Goal: Information Seeking & Learning: Learn about a topic

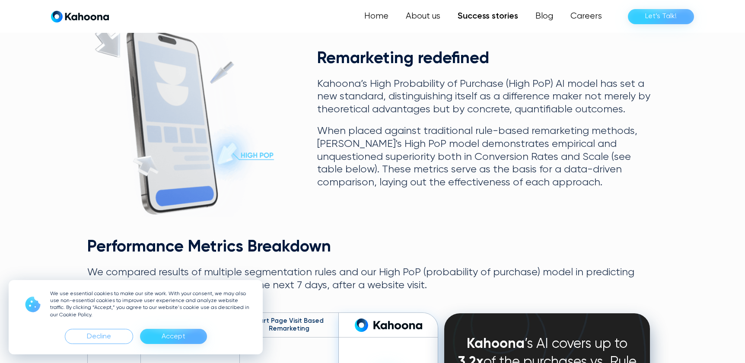
scroll to position [305, 0]
click at [126, 338] on div "Decline" at bounding box center [99, 336] width 68 height 15
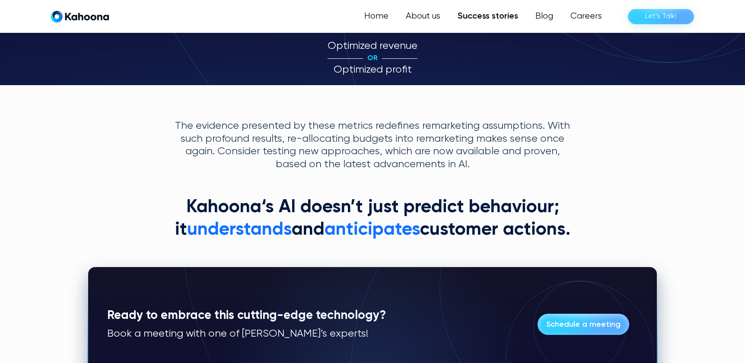
scroll to position [1525, 0]
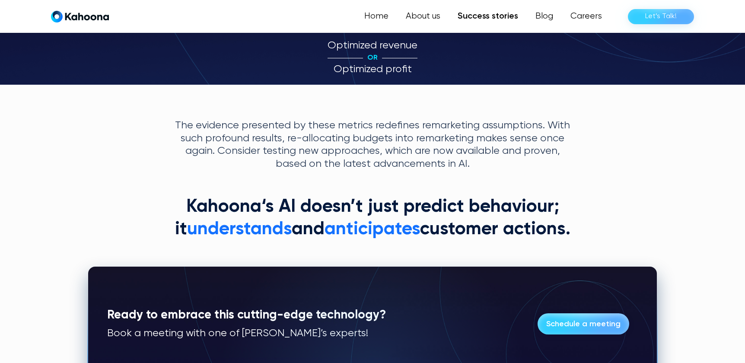
click at [258, 220] on span "understands" at bounding box center [239, 229] width 105 height 18
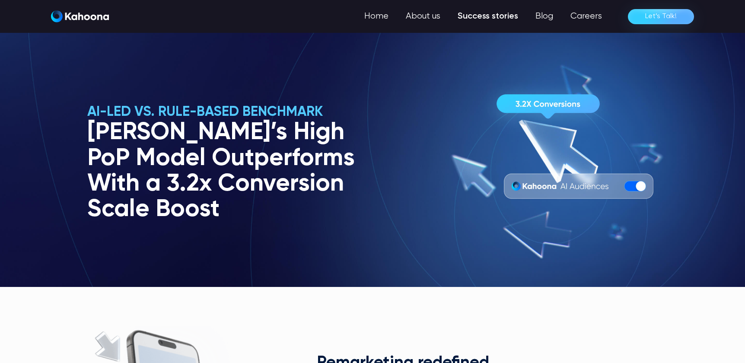
scroll to position [0, 0]
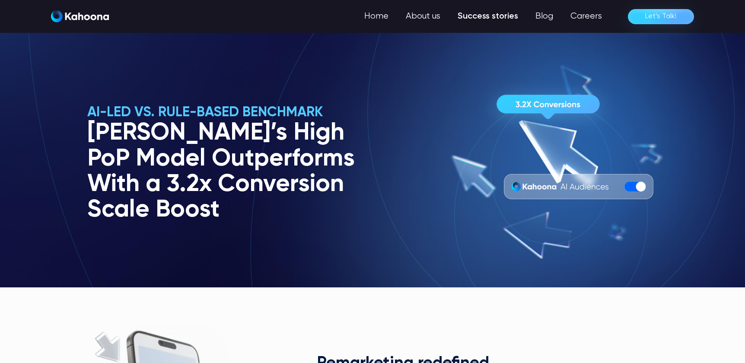
drag, startPoint x: 551, startPoint y: 132, endPoint x: 513, endPoint y: 184, distance: 64.1
click at [513, 184] on div "AI-Led Vs. Rule-Based Benchmark Kahoona’s High PoP Model Outperforms With a 3.2…" at bounding box center [372, 163] width 571 height 119
click at [634, 176] on div "AI-Led Vs. Rule-Based Benchmark Kahoona’s High PoP Model Outperforms With a 3.2…" at bounding box center [372, 163] width 571 height 119
click at [506, 21] on link "Success stories" at bounding box center [488, 16] width 78 height 17
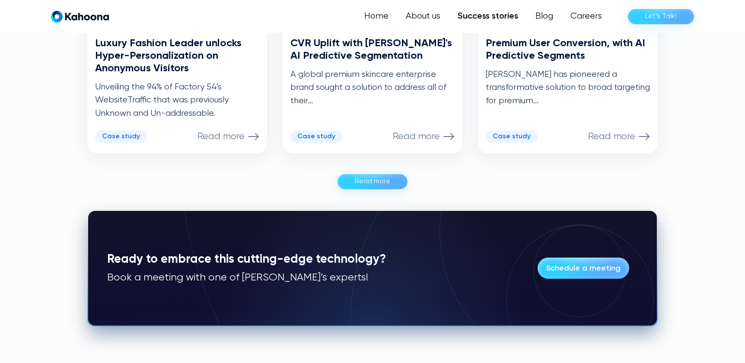
scroll to position [566, 0]
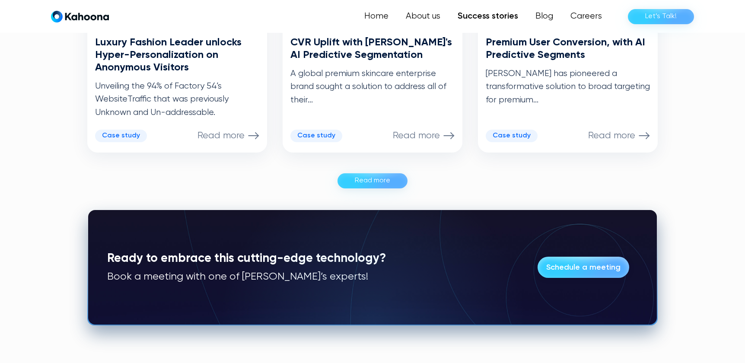
click at [378, 179] on div "Read more" at bounding box center [372, 181] width 35 height 14
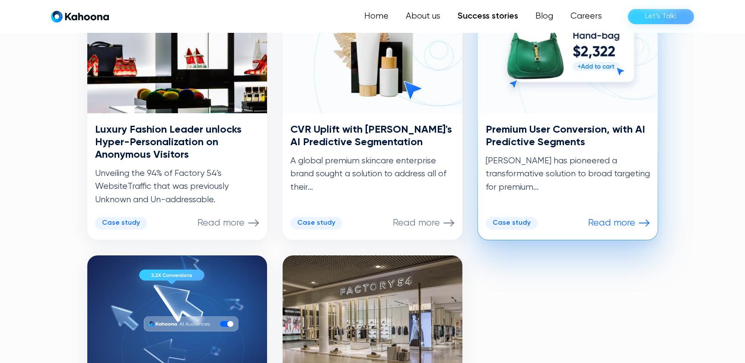
scroll to position [479, 0]
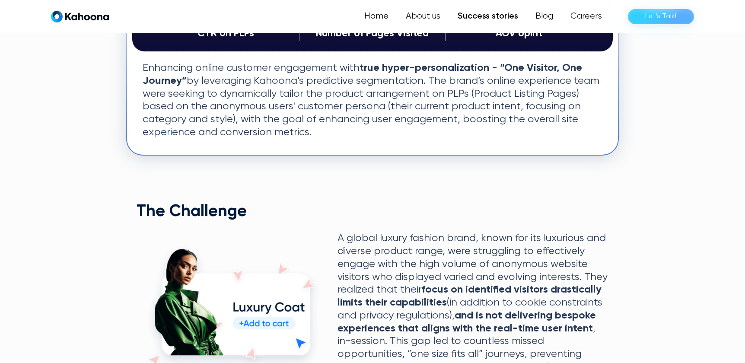
scroll to position [262, 0]
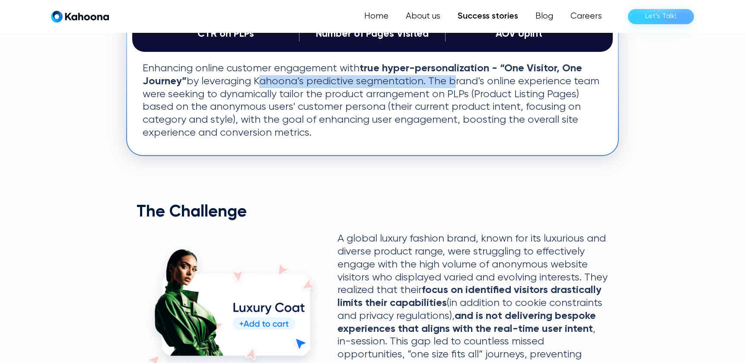
drag, startPoint x: 253, startPoint y: 81, endPoint x: 447, endPoint y: 78, distance: 193.7
click at [447, 78] on p "Enhancing online customer engagement with true hyper-personalization - “One Vis…" at bounding box center [373, 100] width 460 height 77
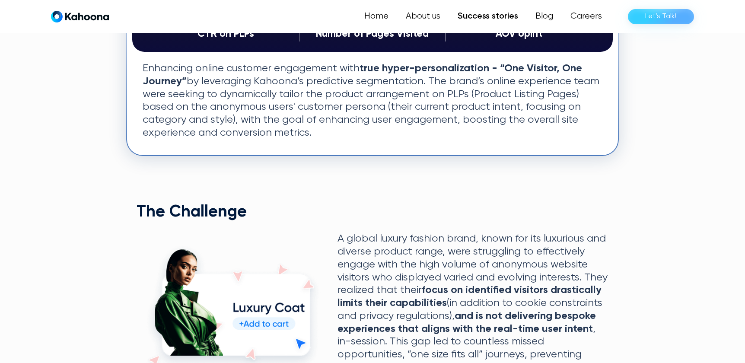
click at [408, 115] on p "Enhancing online customer engagement with true hyper-personalization - “One Vis…" at bounding box center [373, 100] width 460 height 77
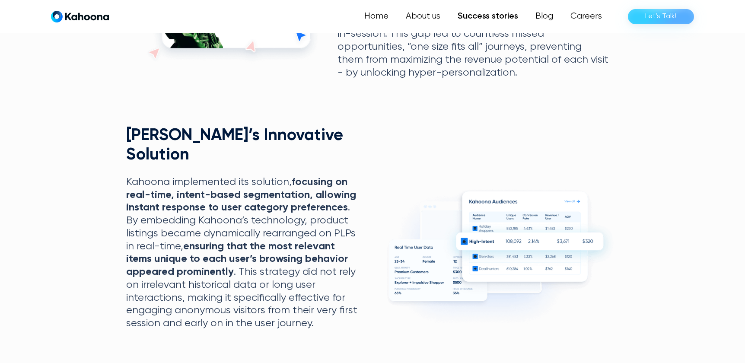
scroll to position [570, 0]
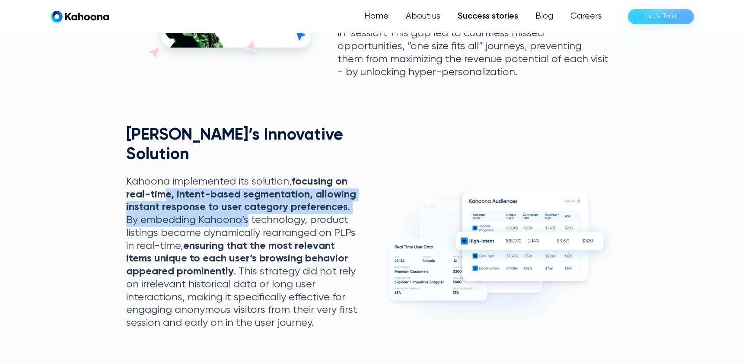
drag, startPoint x: 163, startPoint y: 169, endPoint x: 248, endPoint y: 206, distance: 92.0
click at [248, 206] on p "Kahoona implemented its solution, focusing on real-time, intent-based segmentat…" at bounding box center [243, 253] width 235 height 154
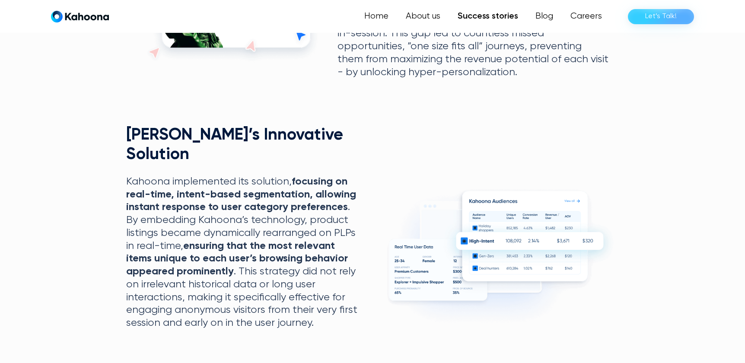
click at [268, 210] on p "Kahoona implemented its solution, focusing on real-time, intent-based segmentat…" at bounding box center [243, 253] width 235 height 154
